Goal: Obtain resource: Download file/media

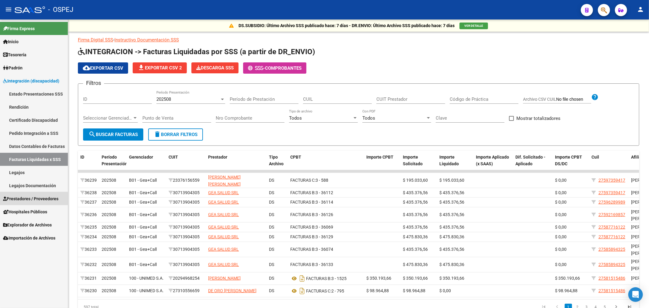
click at [30, 204] on link "Prestadores / Proveedores" at bounding box center [34, 198] width 68 height 13
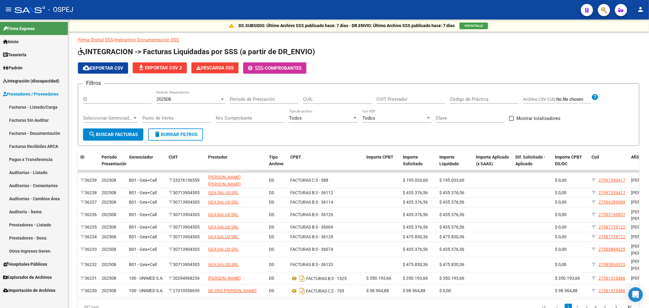
click at [55, 168] on link "Auditorías - Listado" at bounding box center [34, 172] width 68 height 13
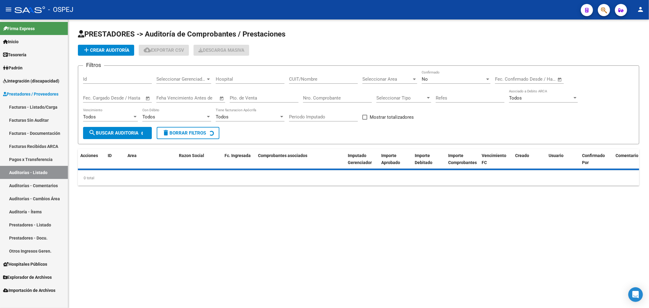
click at [449, 79] on div "No" at bounding box center [453, 78] width 63 height 5
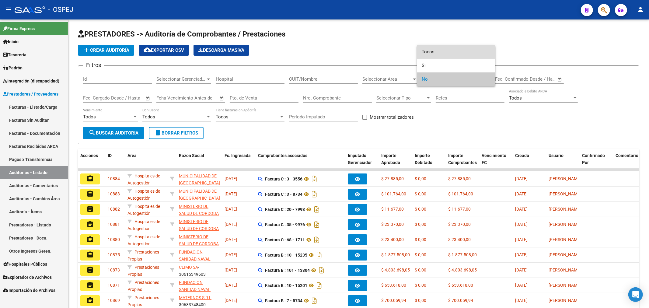
click at [454, 56] on span "Todos" at bounding box center [456, 52] width 69 height 14
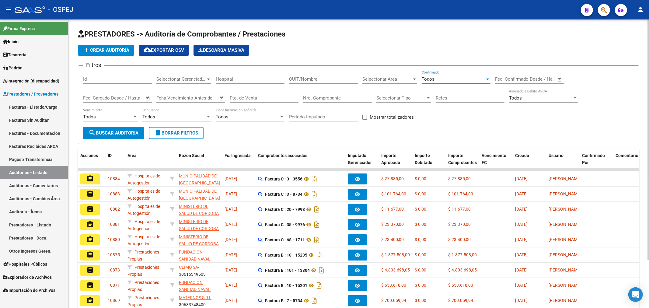
click at [335, 98] on input "Nro. Comprobante" at bounding box center [337, 97] width 69 height 5
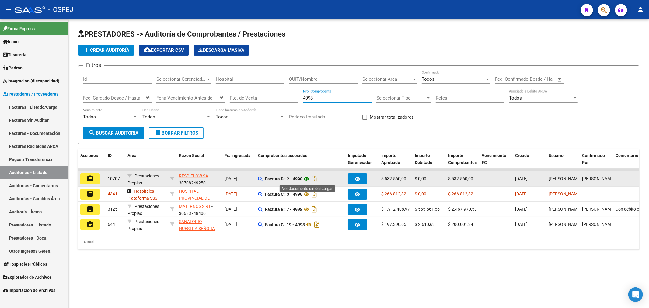
click at [310, 179] on icon at bounding box center [306, 178] width 8 height 7
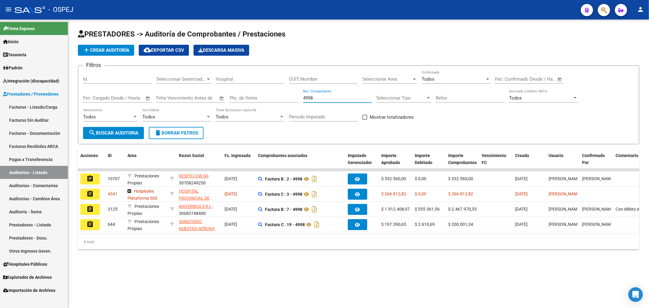
click at [330, 96] on input "4998" at bounding box center [337, 97] width 69 height 5
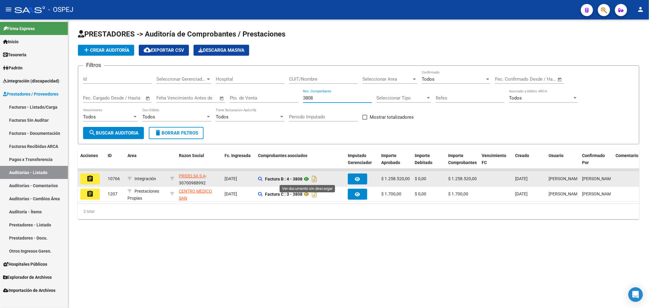
click at [310, 179] on icon at bounding box center [306, 178] width 8 height 7
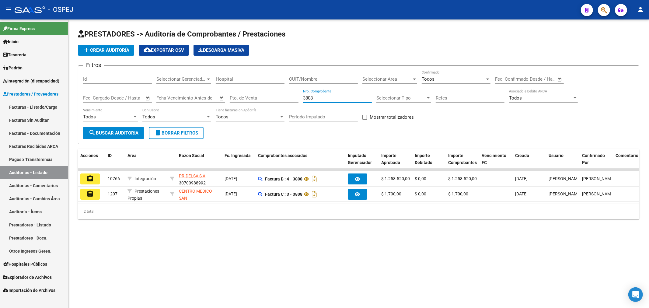
click at [313, 97] on input "3808" at bounding box center [337, 97] width 69 height 5
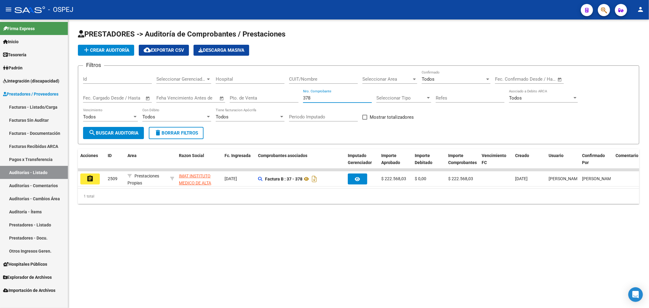
click at [308, 95] on div "378 Nro. Comprobante" at bounding box center [337, 95] width 69 height 13
click at [308, 94] on div "378 Nro. Comprobante" at bounding box center [337, 95] width 69 height 13
click at [306, 100] on input "378" at bounding box center [337, 97] width 69 height 5
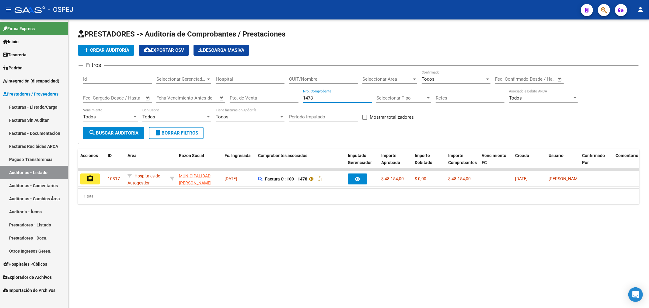
type input "1478"
click at [281, 256] on mat-sidenav-content "PRESTADORES -> Auditoría de Comprobantes / Prestaciones add Crear Auditoría clo…" at bounding box center [358, 163] width 581 height 288
